Goal: Task Accomplishment & Management: Use online tool/utility

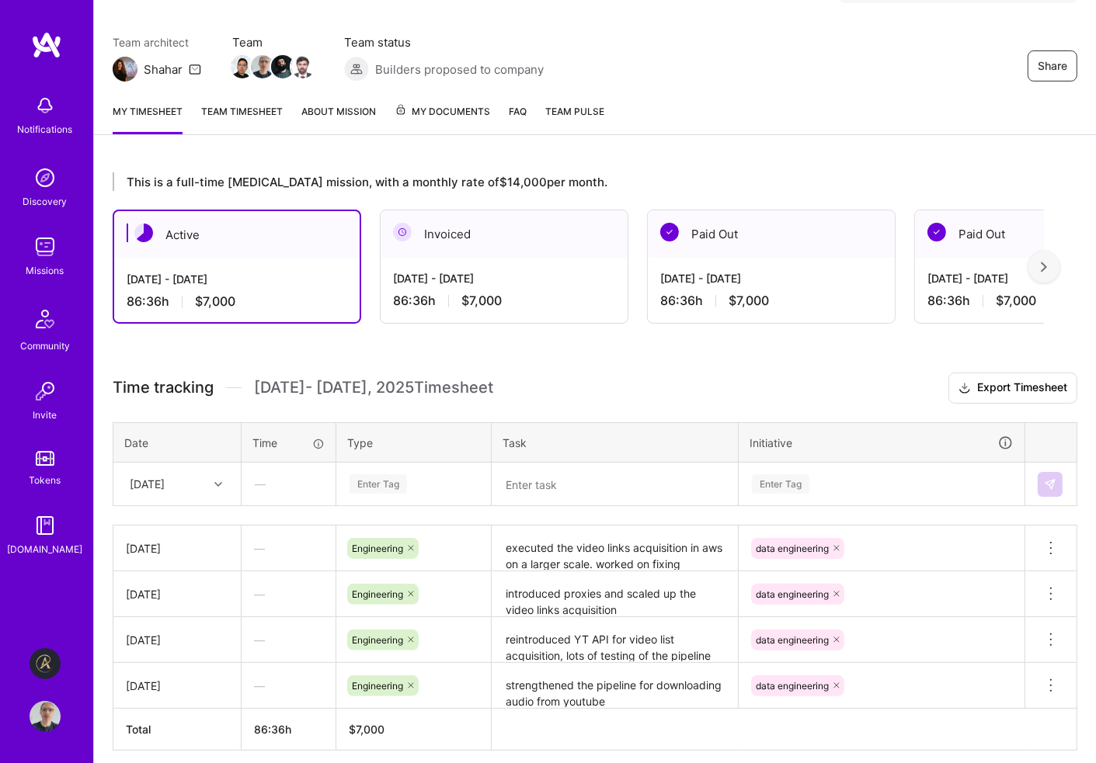
scroll to position [174, 0]
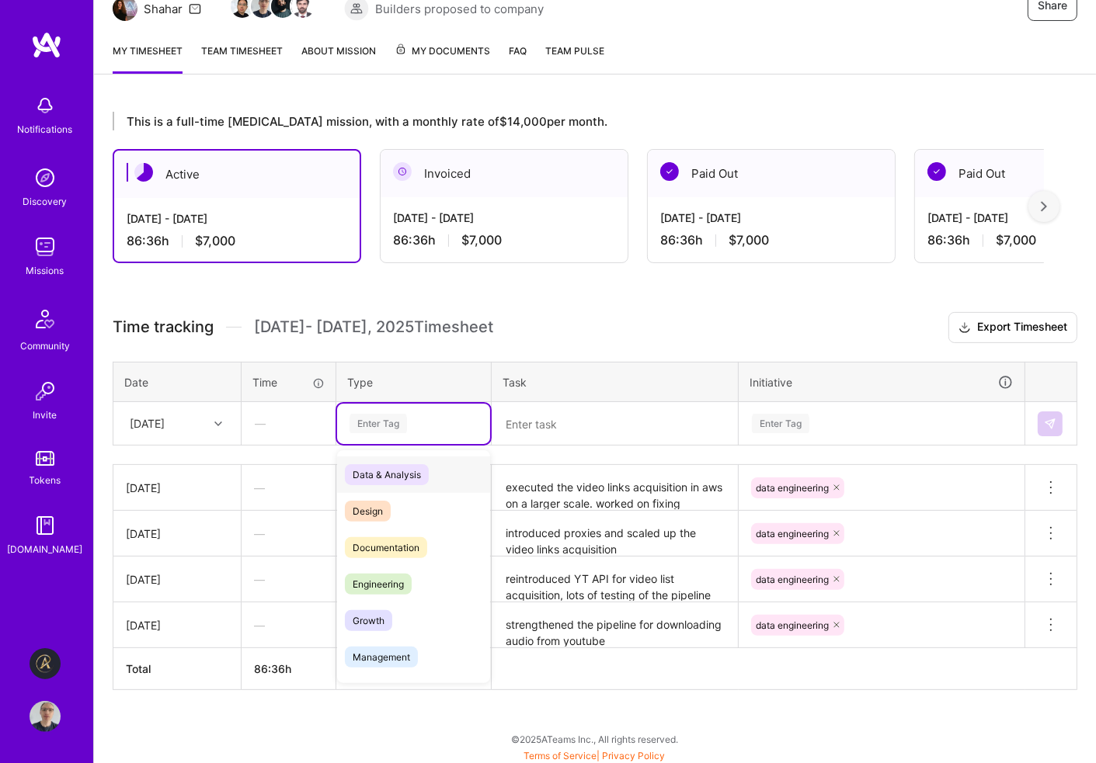
click at [418, 422] on div "Enter Tag" at bounding box center [413, 423] width 131 height 19
click at [409, 581] on span "Engineering" at bounding box center [378, 584] width 67 height 21
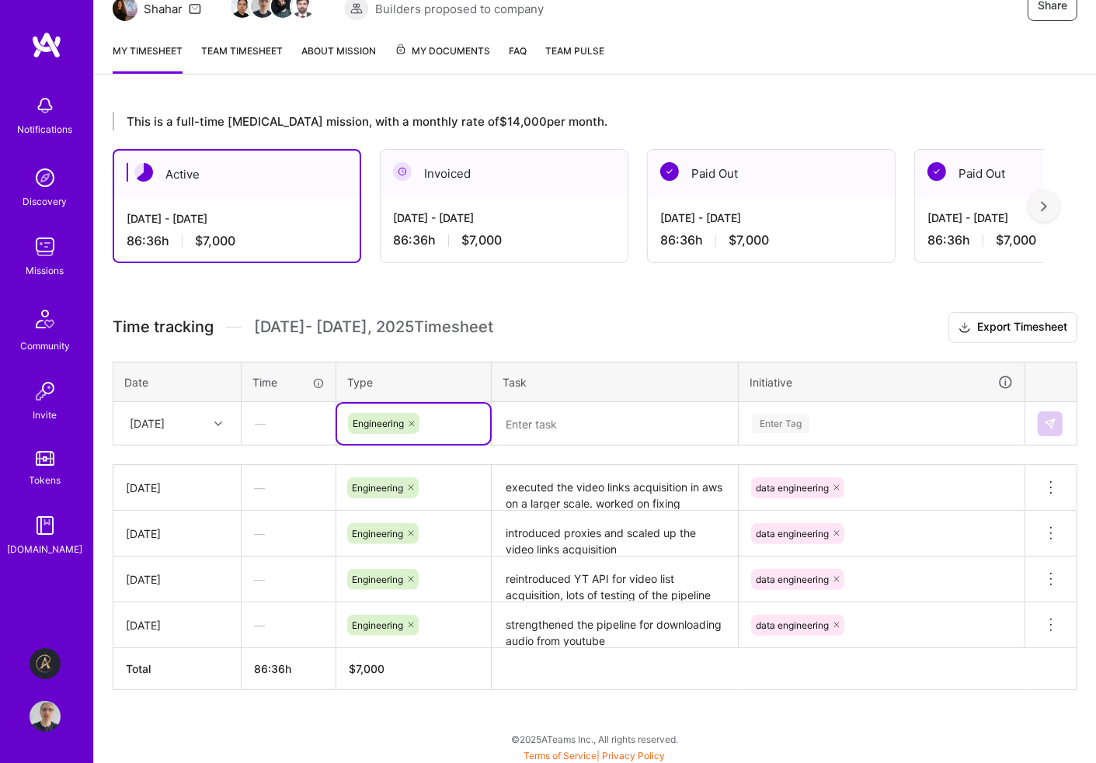
click at [811, 419] on div "Enter Tag" at bounding box center [881, 423] width 262 height 19
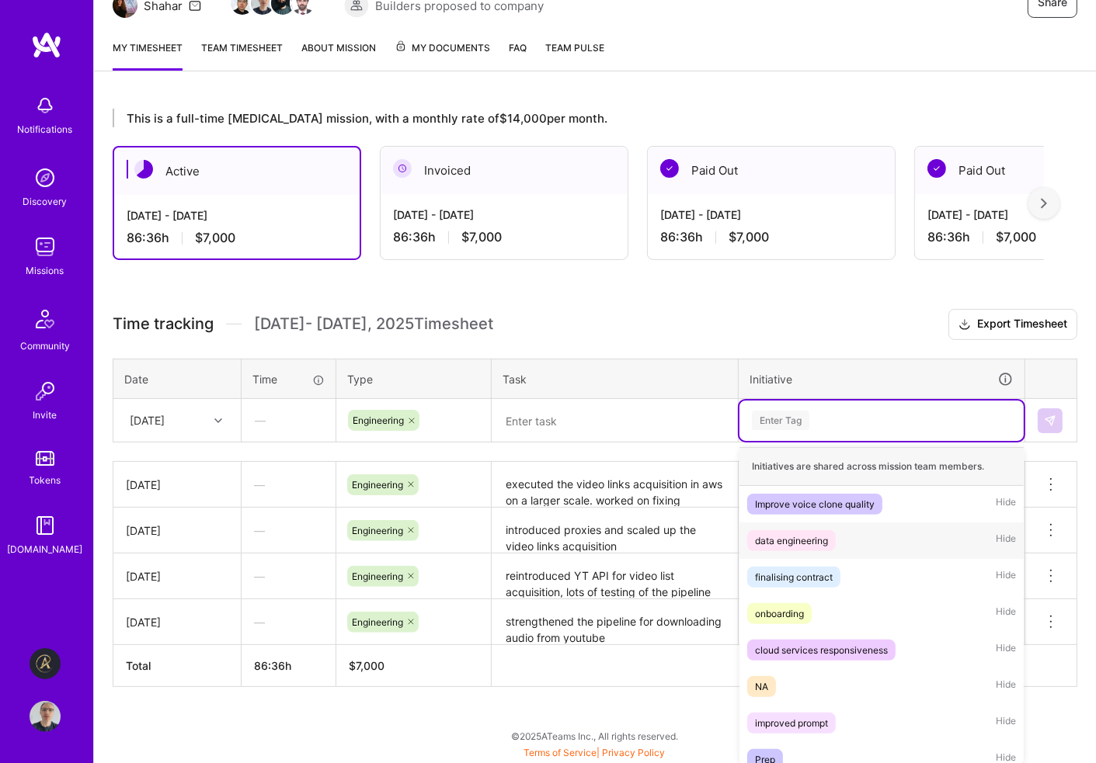
click at [787, 537] on div "data engineering" at bounding box center [791, 541] width 73 height 16
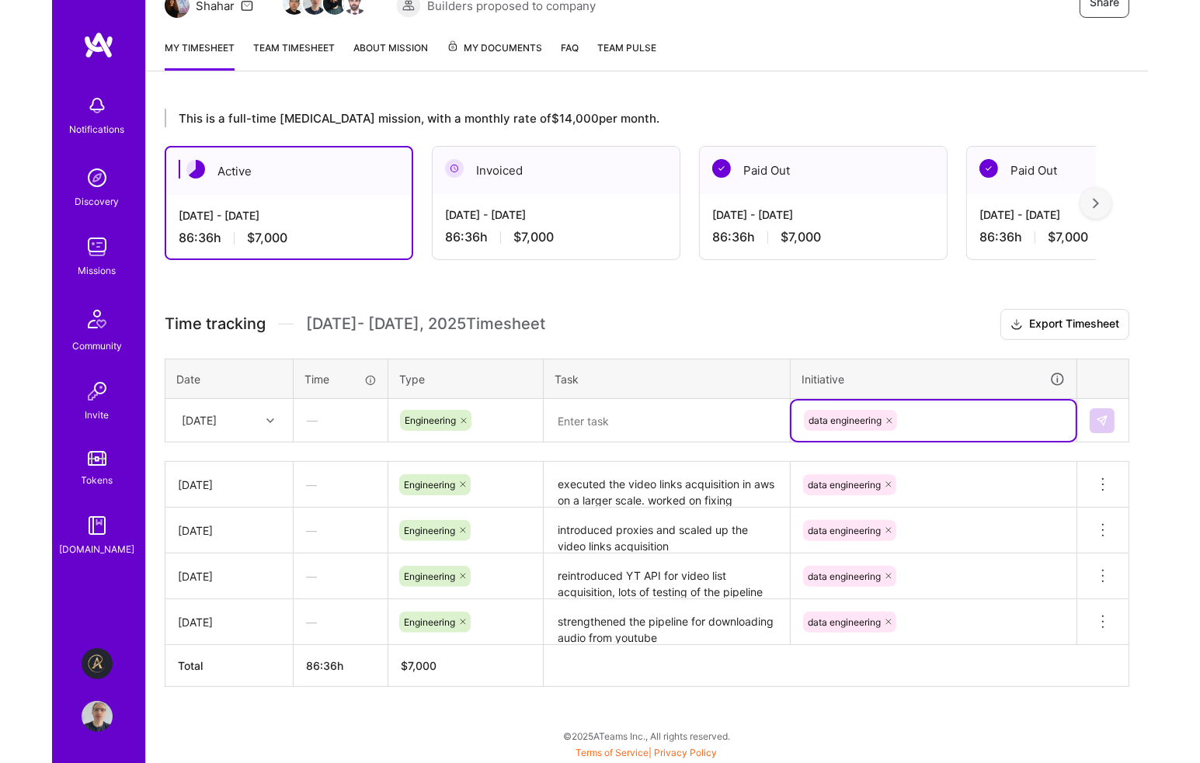
scroll to position [174, 0]
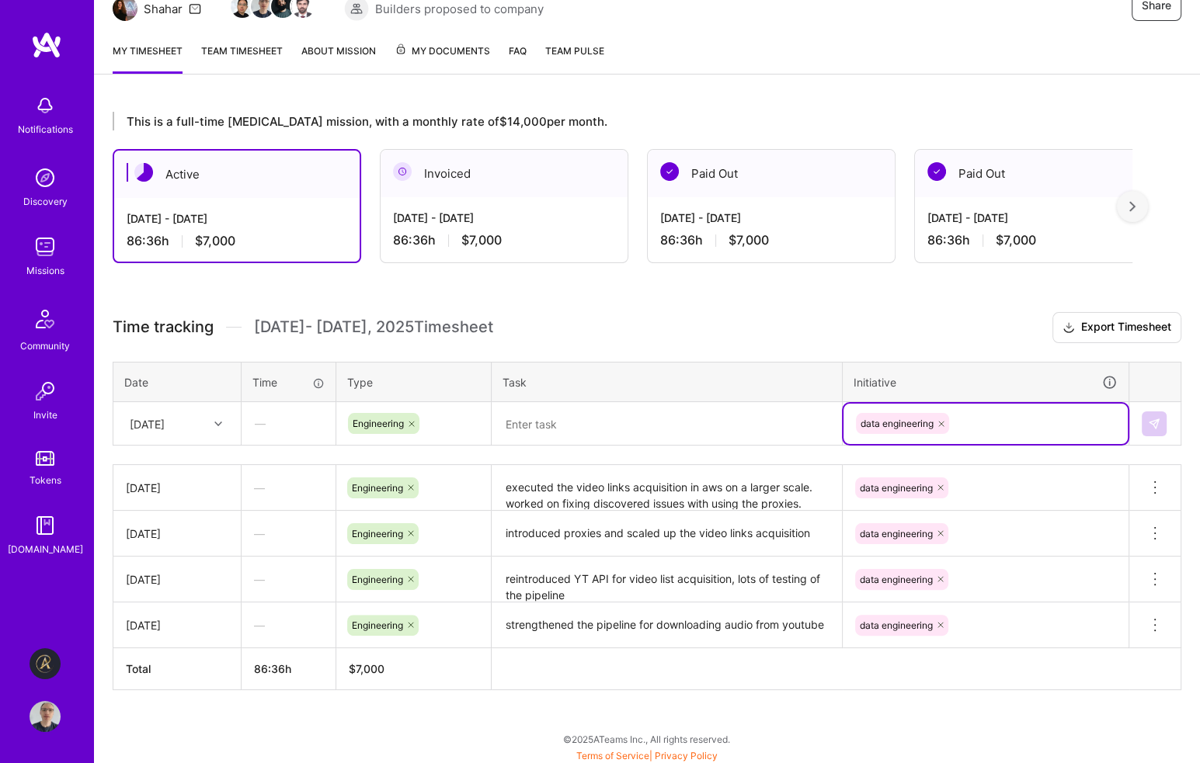
click at [558, 426] on textarea at bounding box center [666, 424] width 347 height 40
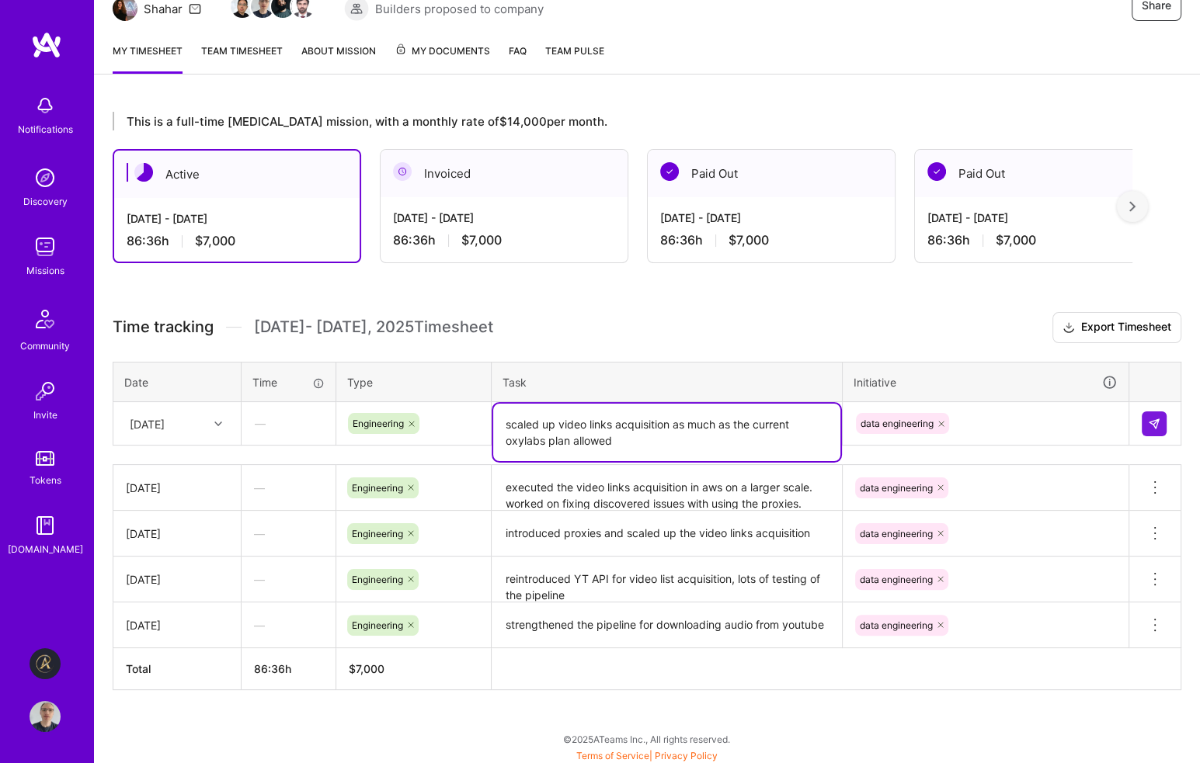
click at [567, 435] on textarea "scaled up video links acquisition as much as the current oxylabs plan allowed" at bounding box center [666, 432] width 347 height 57
click at [681, 446] on textarea "scaled up video links acquisition as much as the current oxylabs plans allowed" at bounding box center [666, 432] width 347 height 57
type textarea "scaled up video links acquisition as much as the current oxylabs plans allowed"
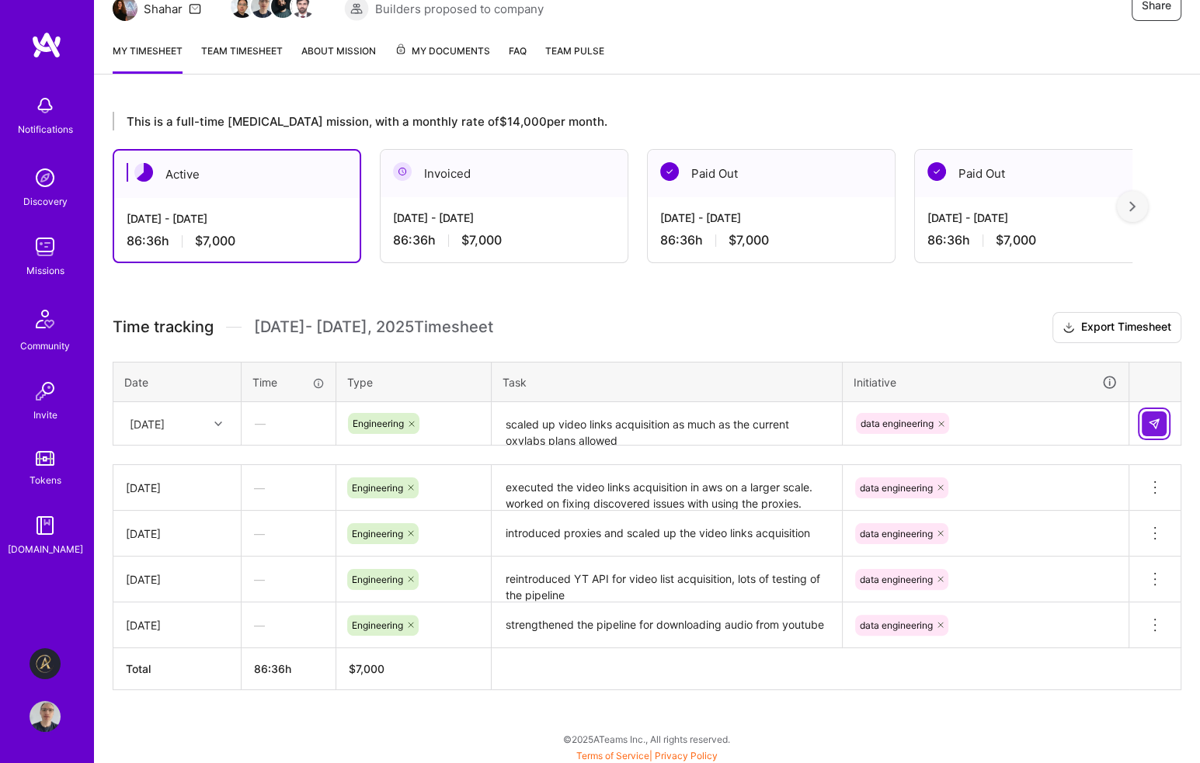
click at [1095, 420] on img at bounding box center [1154, 424] width 12 height 12
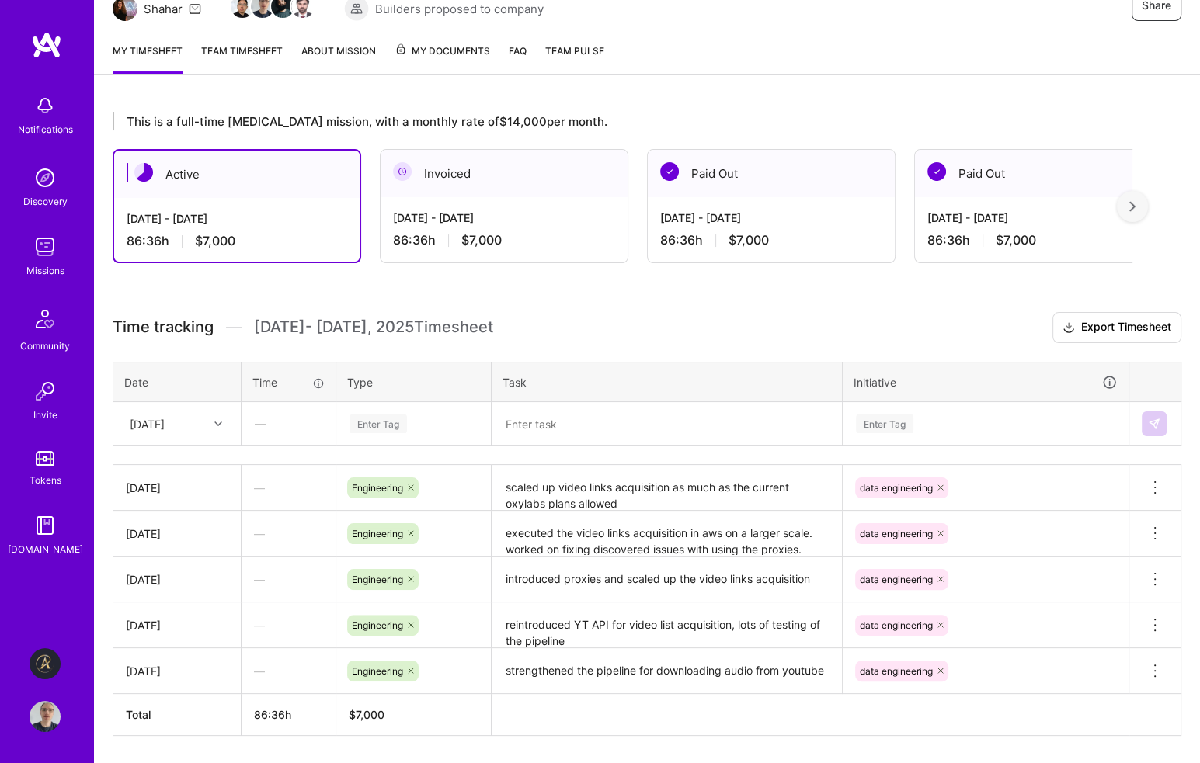
click at [723, 316] on h3 "Time tracking [DATE] - [DATE] Timesheet Export Timesheet" at bounding box center [647, 327] width 1068 height 31
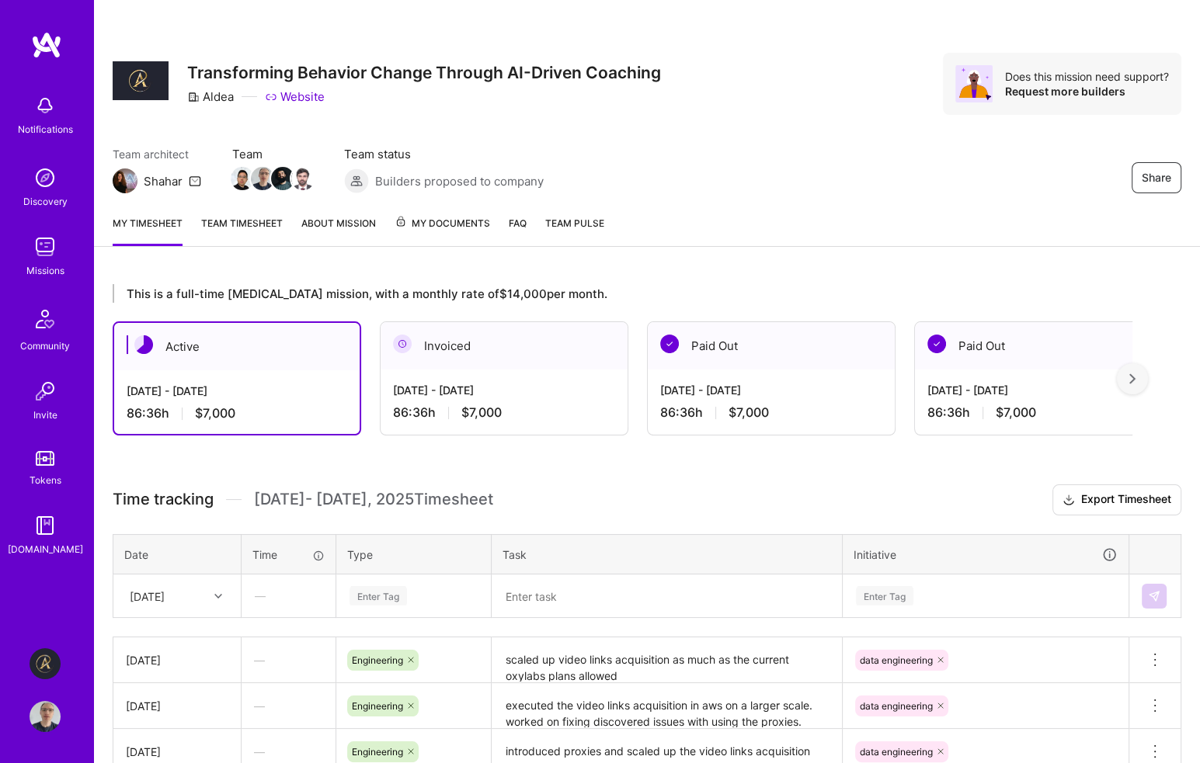
scroll to position [0, 0]
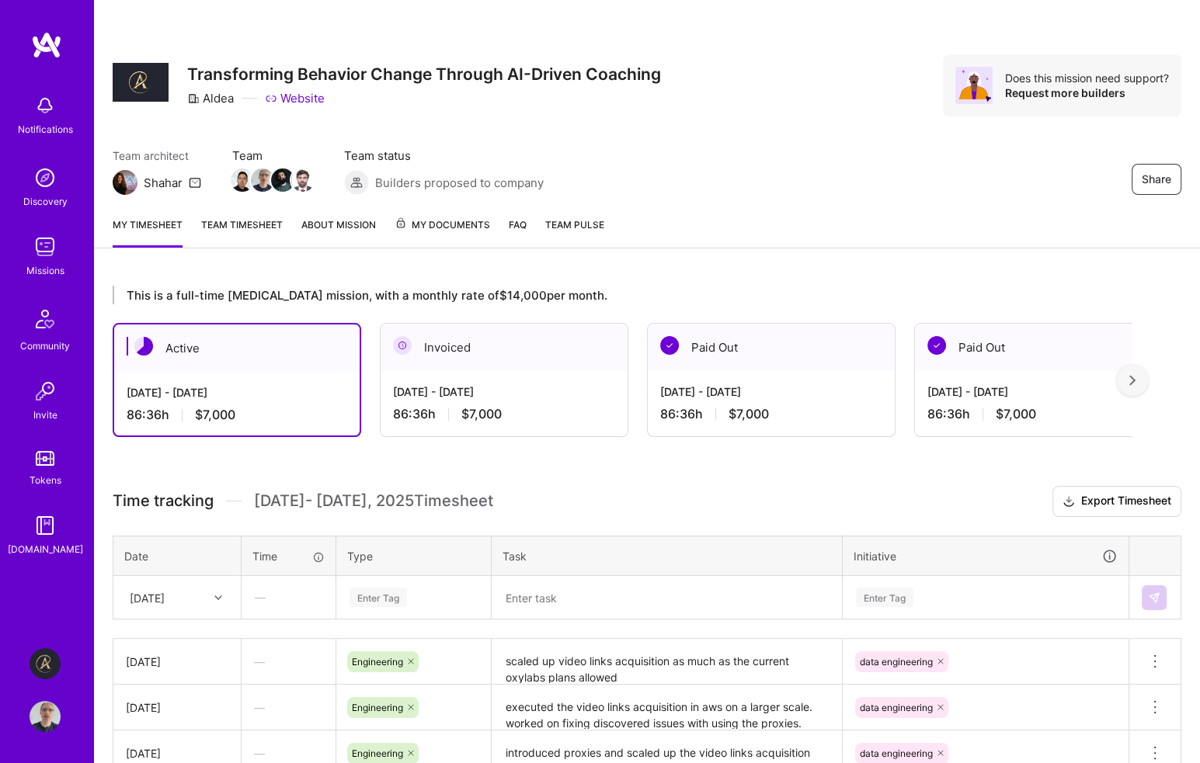
click at [780, 103] on div "Share Transforming Behavior Change Through AI-Driven Coaching Aldea Website Doe…" at bounding box center [647, 85] width 1068 height 62
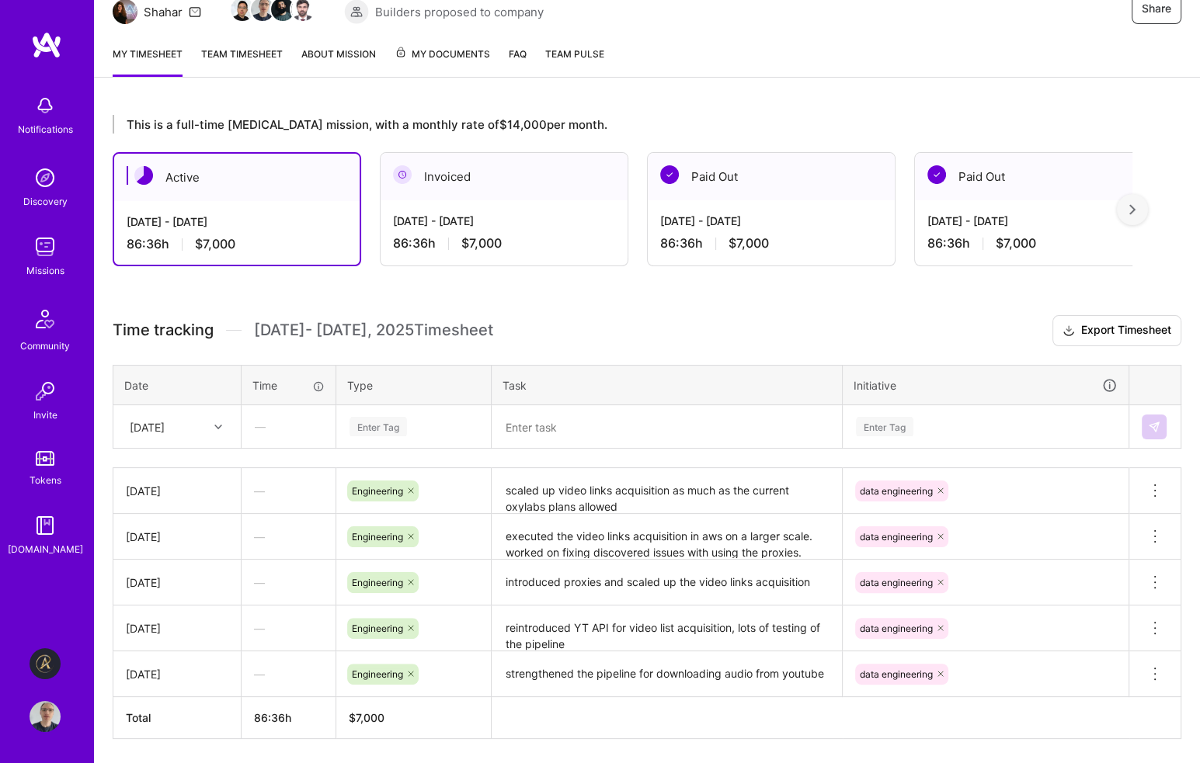
scroll to position [219, 0]
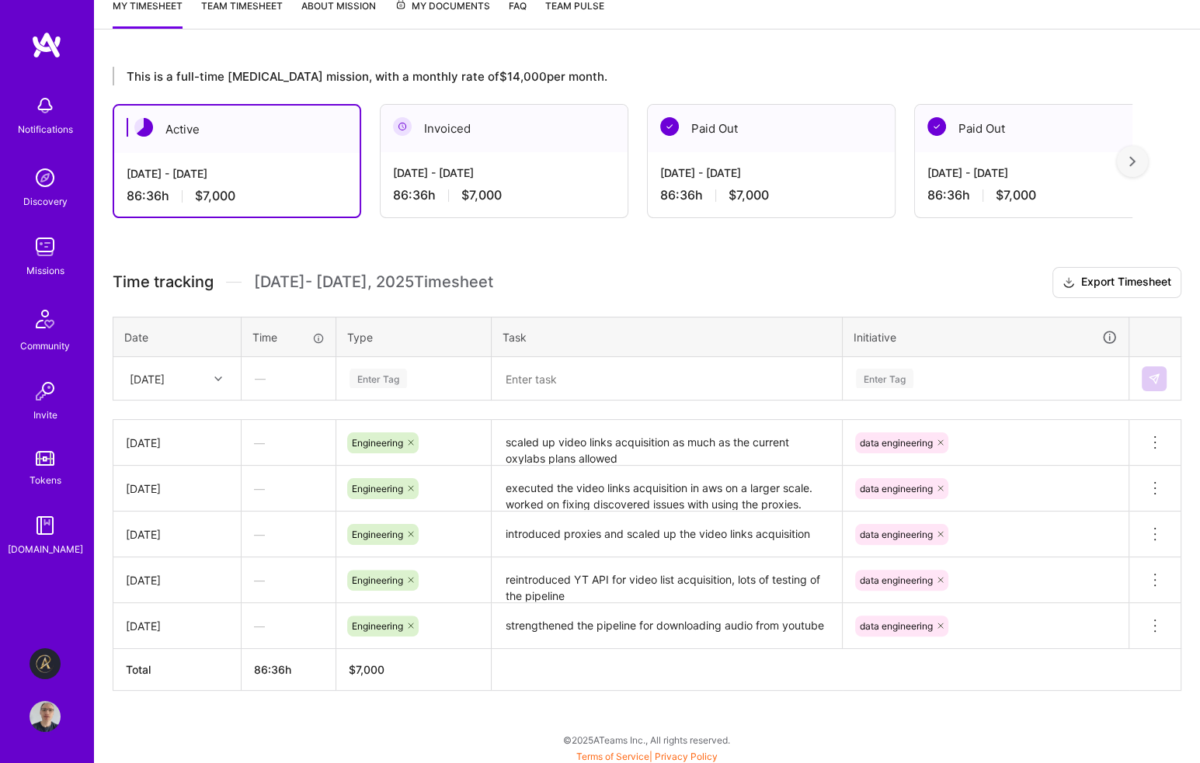
click at [686, 279] on h3 "Time tracking [DATE] - [DATE] Timesheet Export Timesheet" at bounding box center [647, 282] width 1068 height 31
